Goal: Information Seeking & Learning: Learn about a topic

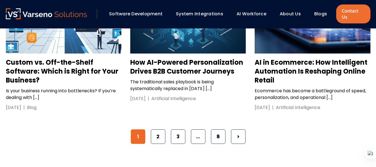
scroll to position [900, 0]
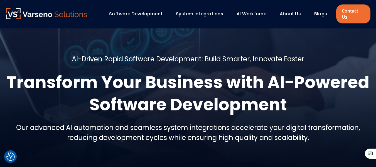
click at [72, 54] on h5 "AI-Driven Rapid Software Development: Build Smarter, Innovate Faster" at bounding box center [188, 59] width 232 height 10
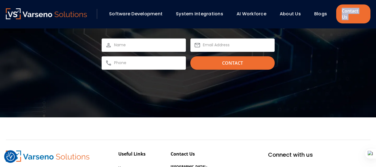
scroll to position [797, 0]
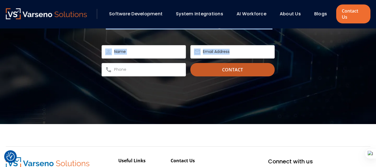
drag, startPoint x: 72, startPoint y: 52, endPoint x: 247, endPoint y: 58, distance: 174.6
copy body "AI-Driven Rapid Software Development: Build Smarter, Innovate Faster Transform …"
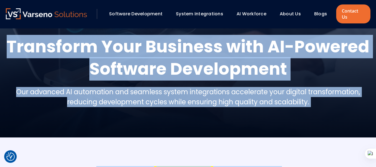
scroll to position [0, 0]
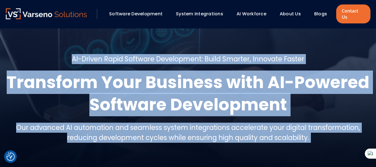
click at [187, 64] on div "AI-Driven Rapid Software Development: Build Smarter, Innovate Faster Transform …" at bounding box center [188, 100] width 365 height 93
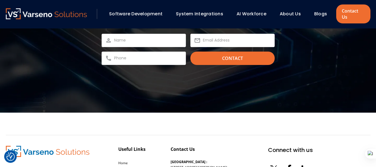
scroll to position [900, 0]
